Goal: Find specific page/section: Find specific page/section

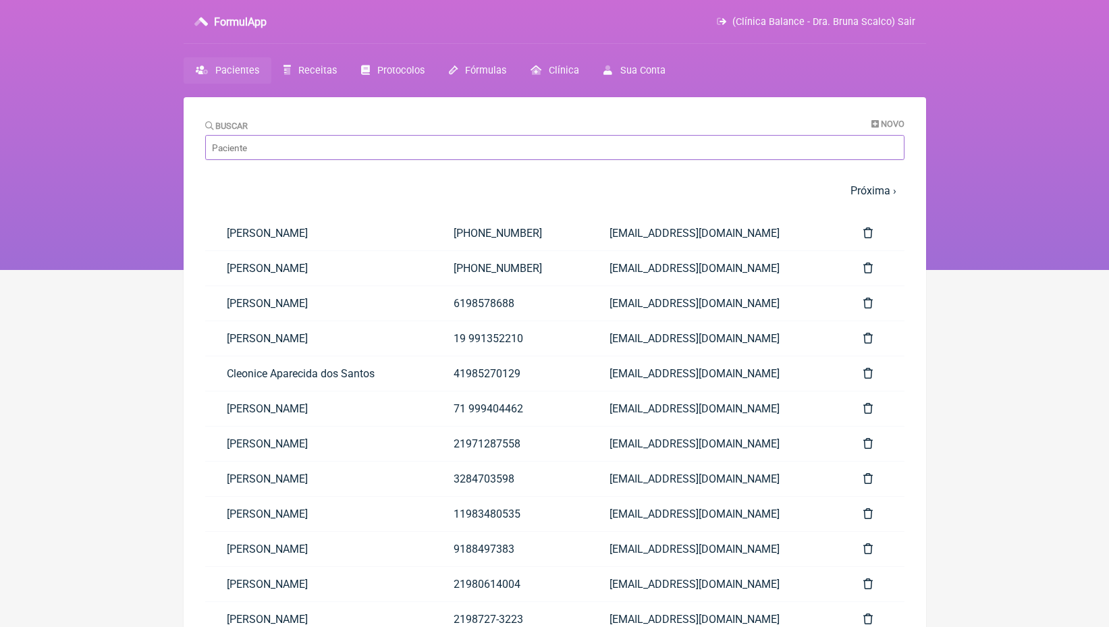
click at [410, 142] on input "Buscar" at bounding box center [554, 147] width 699 height 25
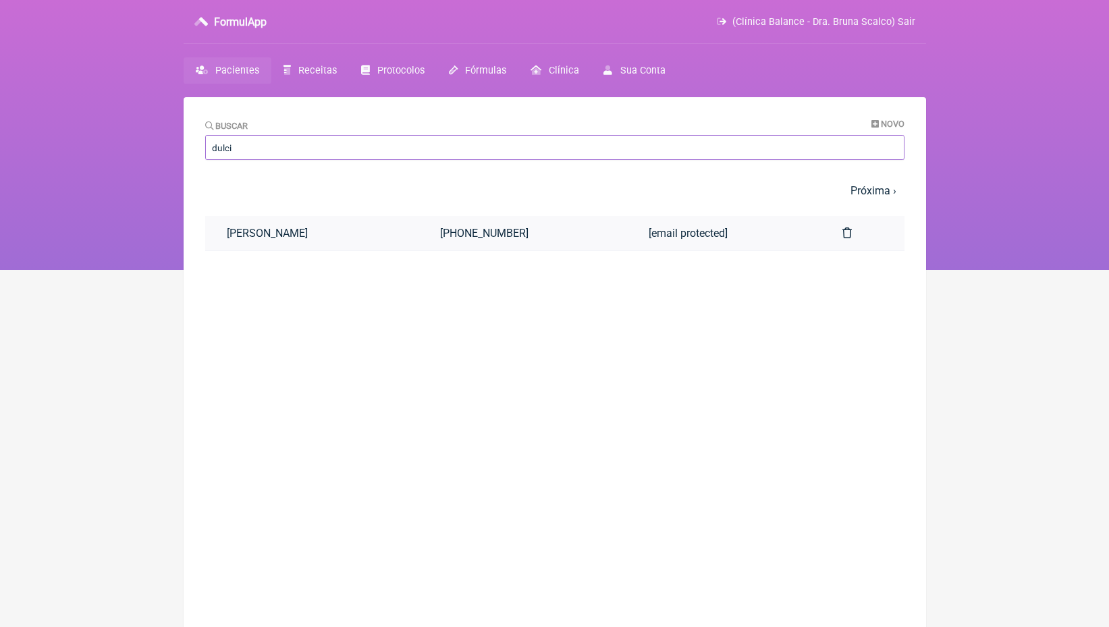
type input "dulci"
click at [372, 233] on link "[PERSON_NAME]" at bounding box center [312, 233] width 214 height 34
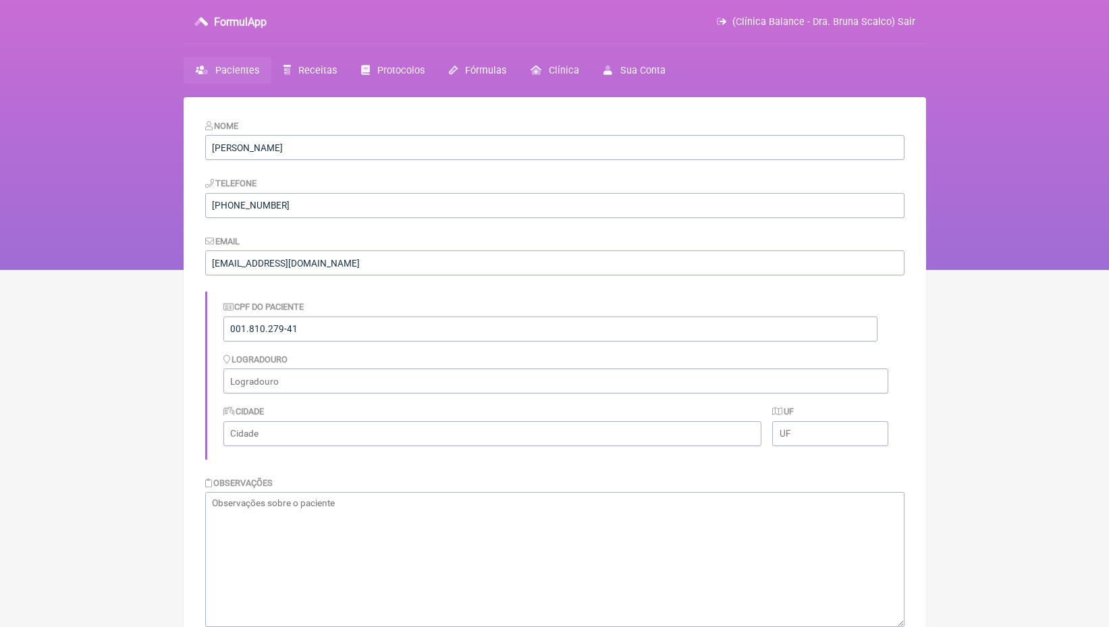
click at [227, 70] on span "Pacientes" at bounding box center [237, 70] width 44 height 11
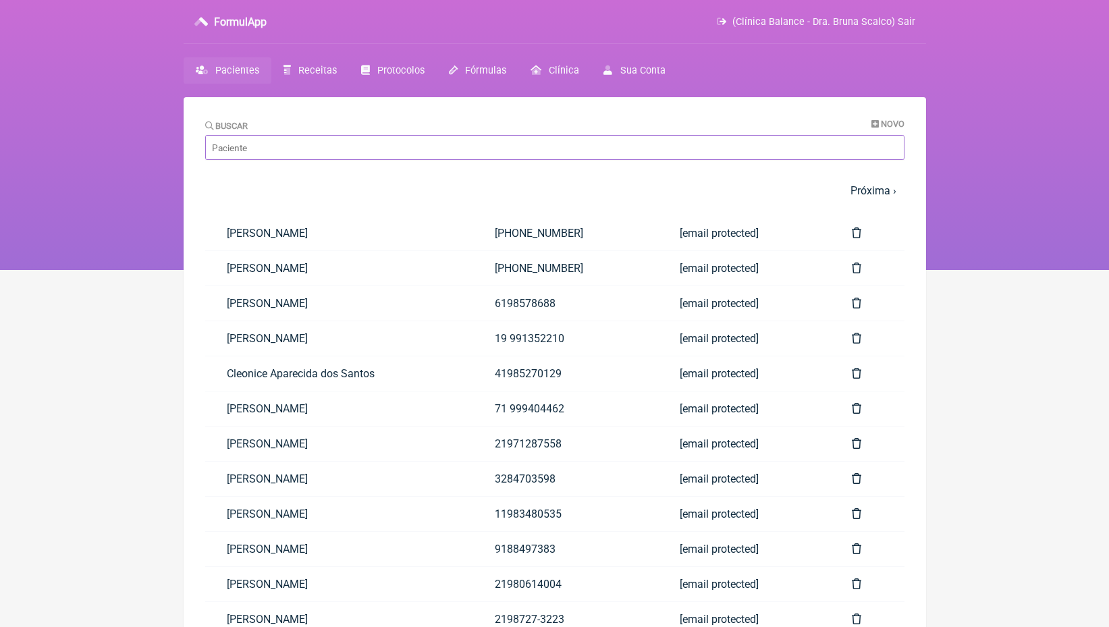
click at [296, 155] on input "Buscar" at bounding box center [554, 147] width 699 height 25
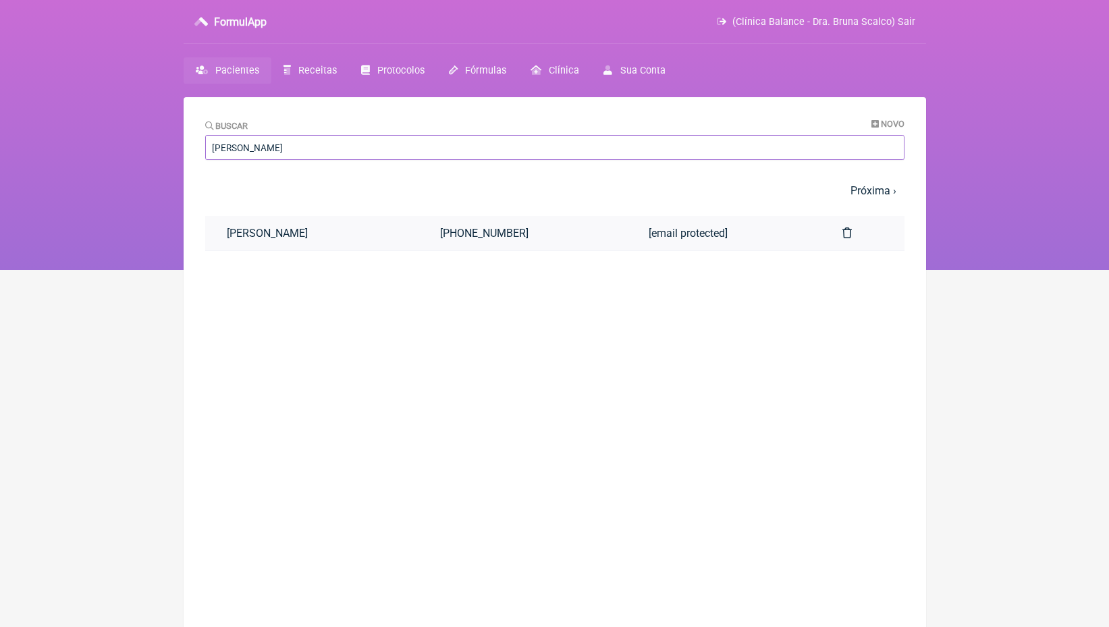
type input "[PERSON_NAME]"
click at [292, 225] on link "[PERSON_NAME]" at bounding box center [312, 233] width 214 height 34
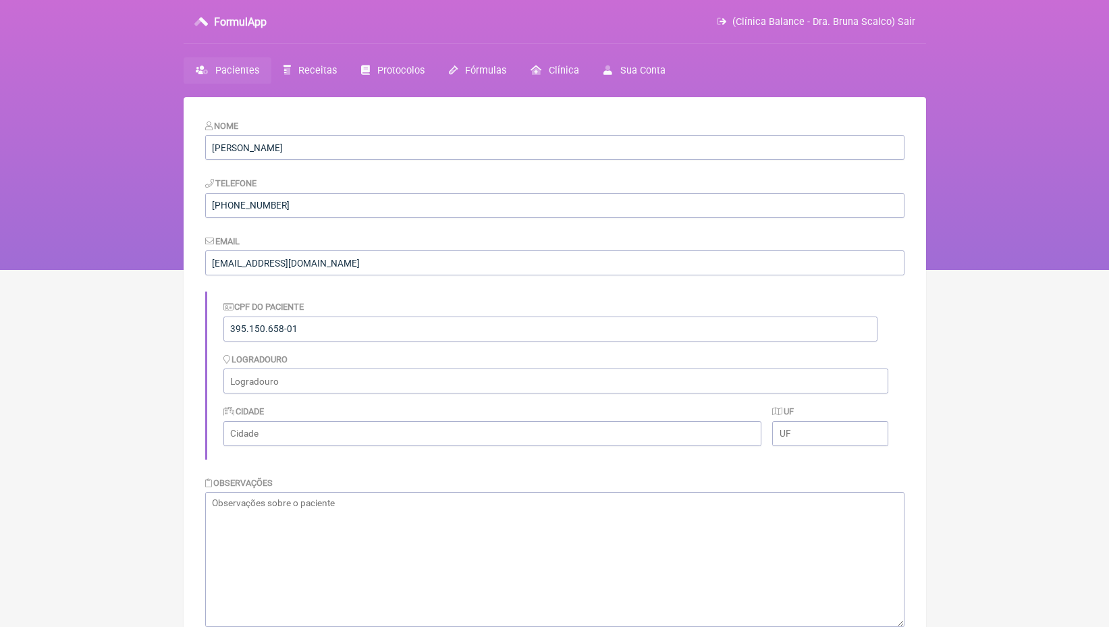
click at [250, 78] on link "Pacientes" at bounding box center [228, 70] width 88 height 26
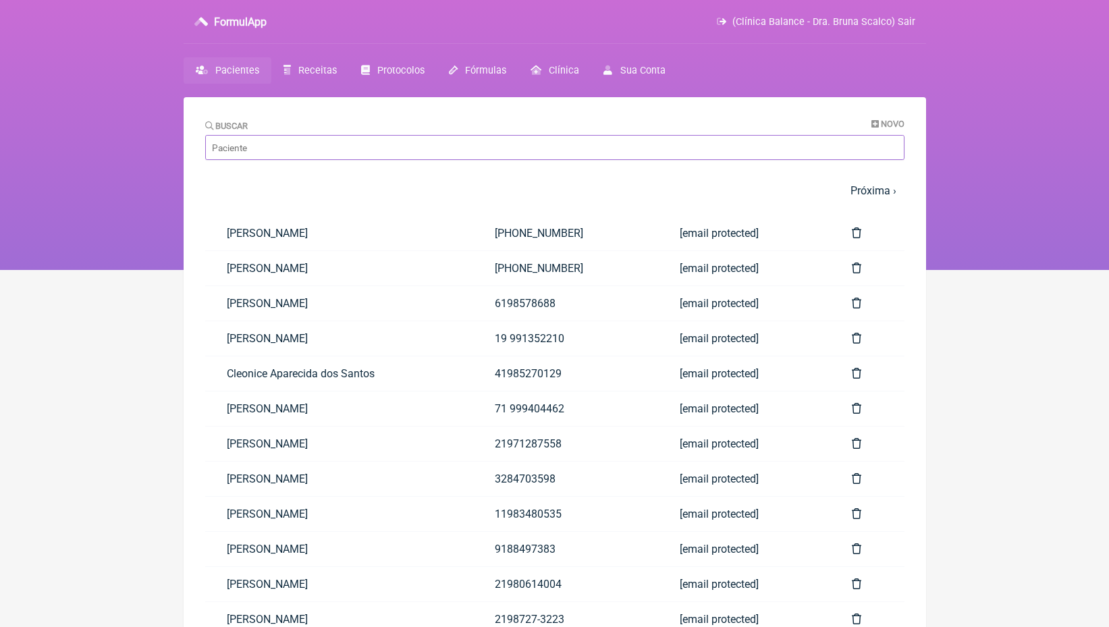
click at [316, 146] on input "Buscar" at bounding box center [554, 147] width 699 height 25
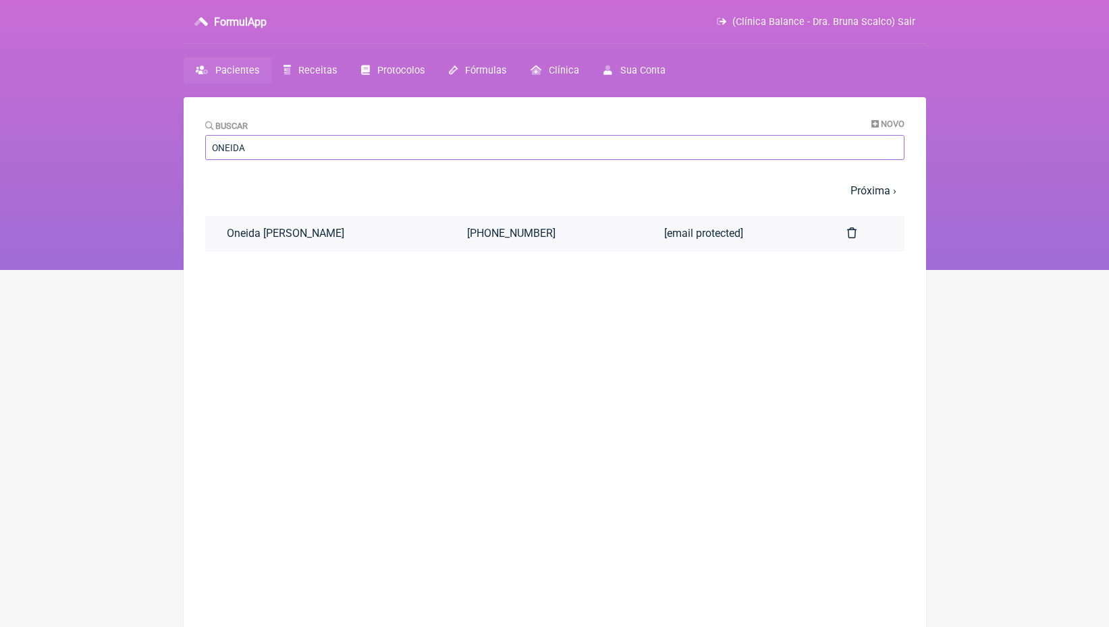
type input "ONEIDA"
click at [306, 236] on link "Oneida [PERSON_NAME]" at bounding box center [325, 233] width 240 height 34
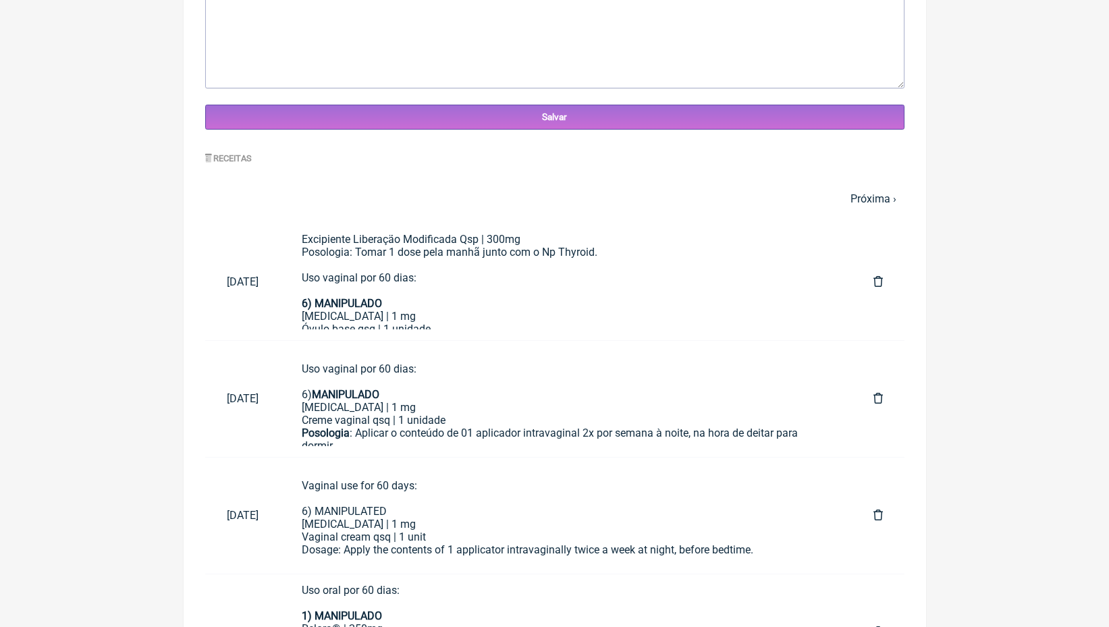
scroll to position [450, 0]
